Goal: Book appointment/travel/reservation

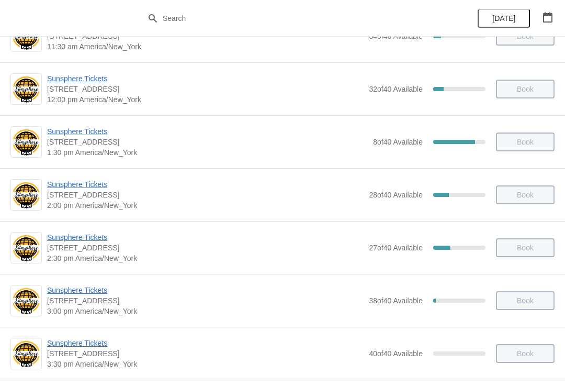
scroll to position [380, 0]
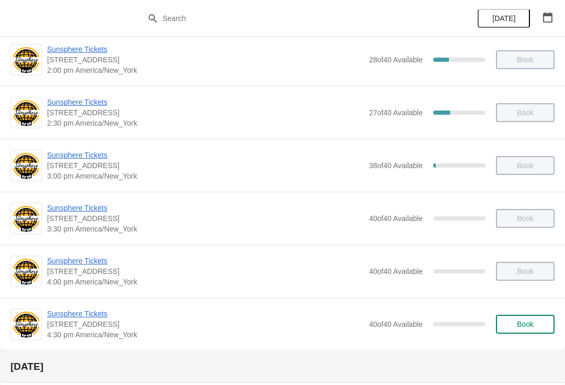
click at [528, 326] on span "Book" at bounding box center [525, 324] width 17 height 8
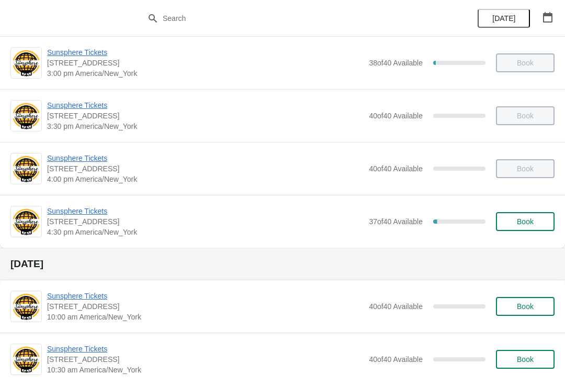
scroll to position [483, 0]
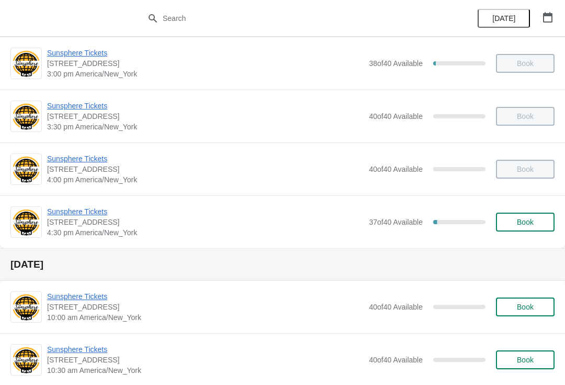
click at [525, 226] on span "Book" at bounding box center [525, 222] width 17 height 8
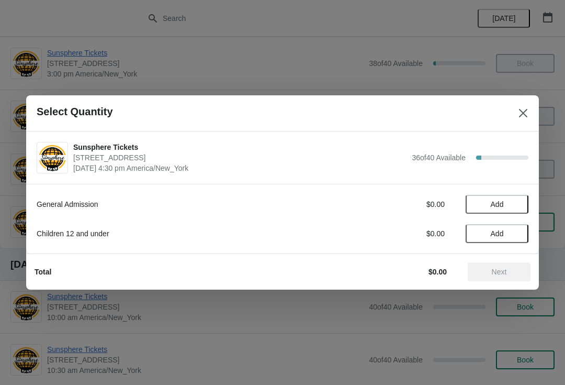
click at [516, 203] on span "Add" at bounding box center [497, 204] width 44 height 8
click at [517, 207] on icon at bounding box center [515, 204] width 11 height 11
click at [502, 268] on span "Next" at bounding box center [499, 271] width 15 height 8
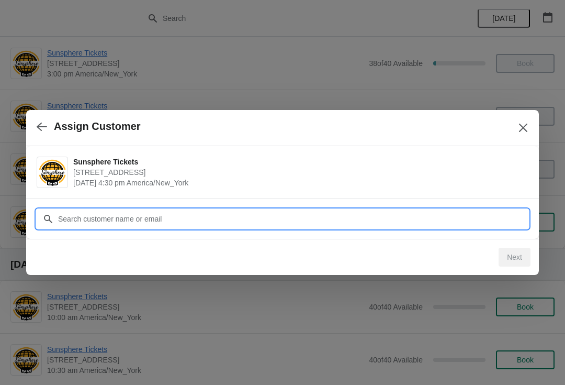
click at [474, 223] on input "Customer" at bounding box center [293, 218] width 471 height 19
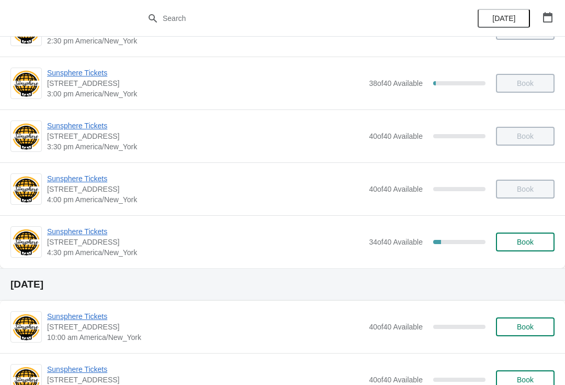
scroll to position [462, 0]
click at [521, 251] on button "Book" at bounding box center [525, 242] width 59 height 19
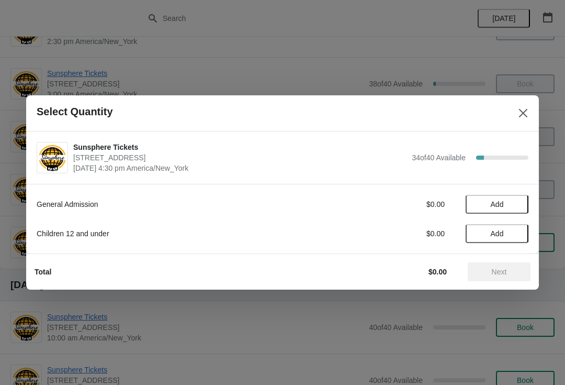
click at [514, 201] on span "Add" at bounding box center [497, 204] width 44 height 8
click at [516, 205] on icon at bounding box center [515, 205] width 4 height 4
click at [518, 206] on icon at bounding box center [515, 204] width 11 height 11
click at [496, 266] on button "Next" at bounding box center [499, 271] width 63 height 19
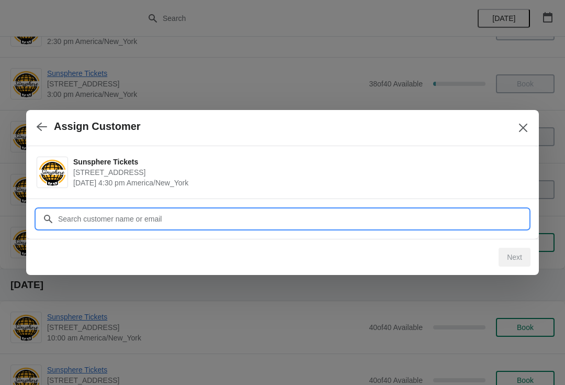
click at [483, 225] on input "Customer" at bounding box center [293, 218] width 471 height 19
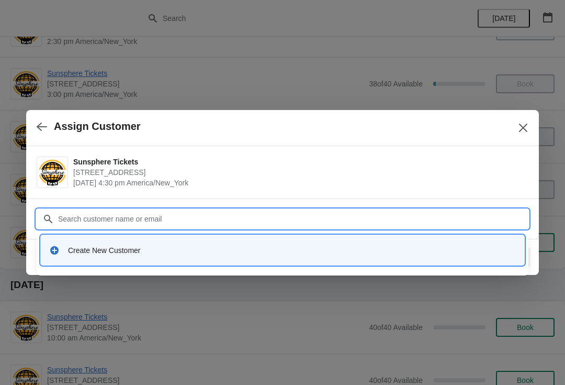
click at [254, 253] on div "Create New Customer" at bounding box center [292, 250] width 448 height 10
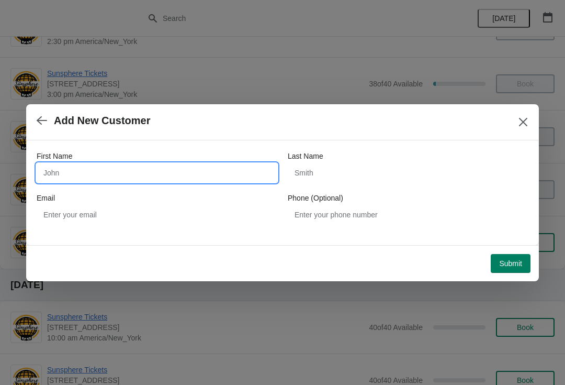
click at [128, 180] on input "First Name" at bounding box center [157, 172] width 241 height 19
type input "W"
click at [513, 251] on div "Submit" at bounding box center [280, 261] width 500 height 23
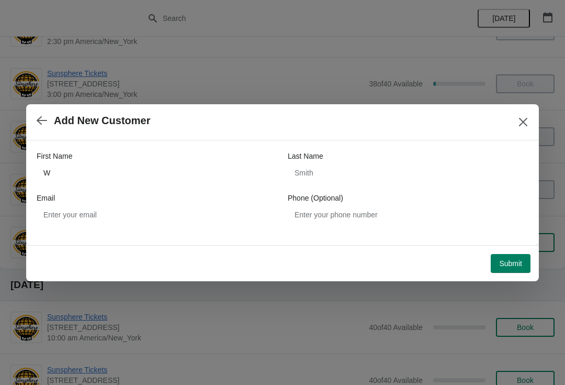
click at [512, 259] on span "Submit" at bounding box center [510, 263] width 23 height 8
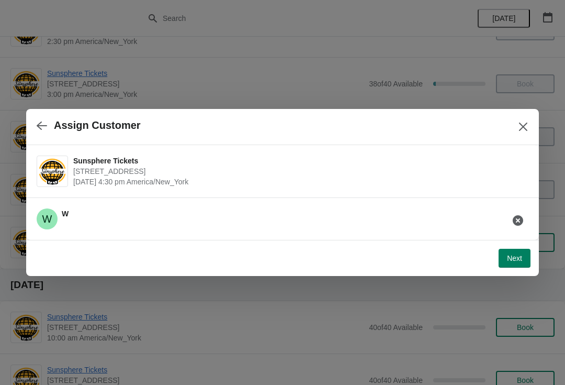
click at [519, 252] on button "Next" at bounding box center [515, 258] width 32 height 19
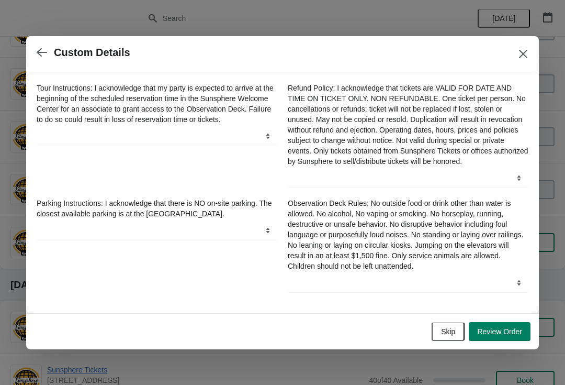
click at [449, 322] on div "Skip Review Order" at bounding box center [280, 329] width 500 height 23
